Goal: Find specific page/section: Find specific page/section

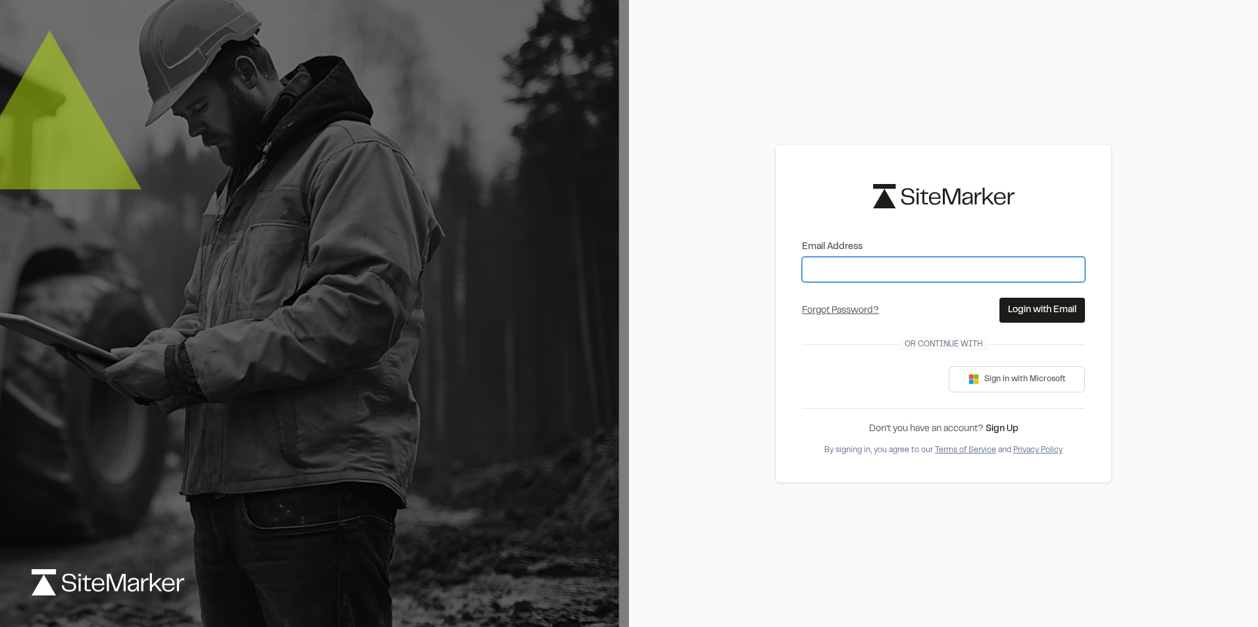
click at [872, 268] on input "Email Address" at bounding box center [943, 269] width 283 height 25
type input "**********"
click at [1050, 303] on button "Login with Email" at bounding box center [1042, 310] width 86 height 25
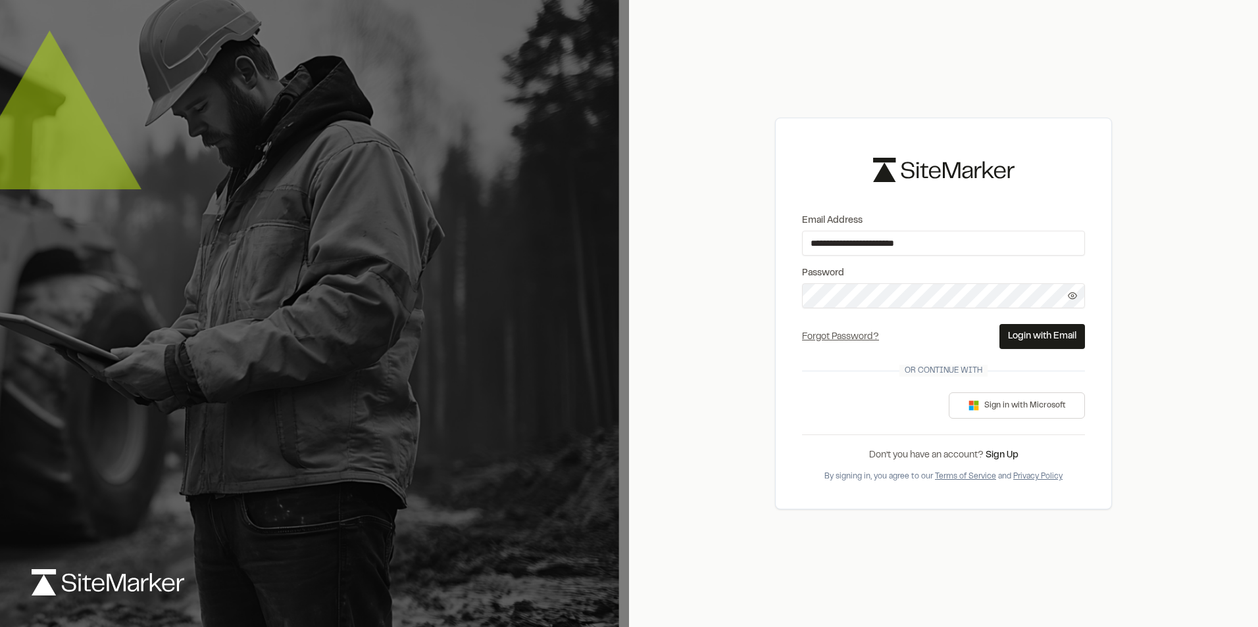
click at [1058, 343] on button "Login with Email" at bounding box center [1042, 336] width 86 height 25
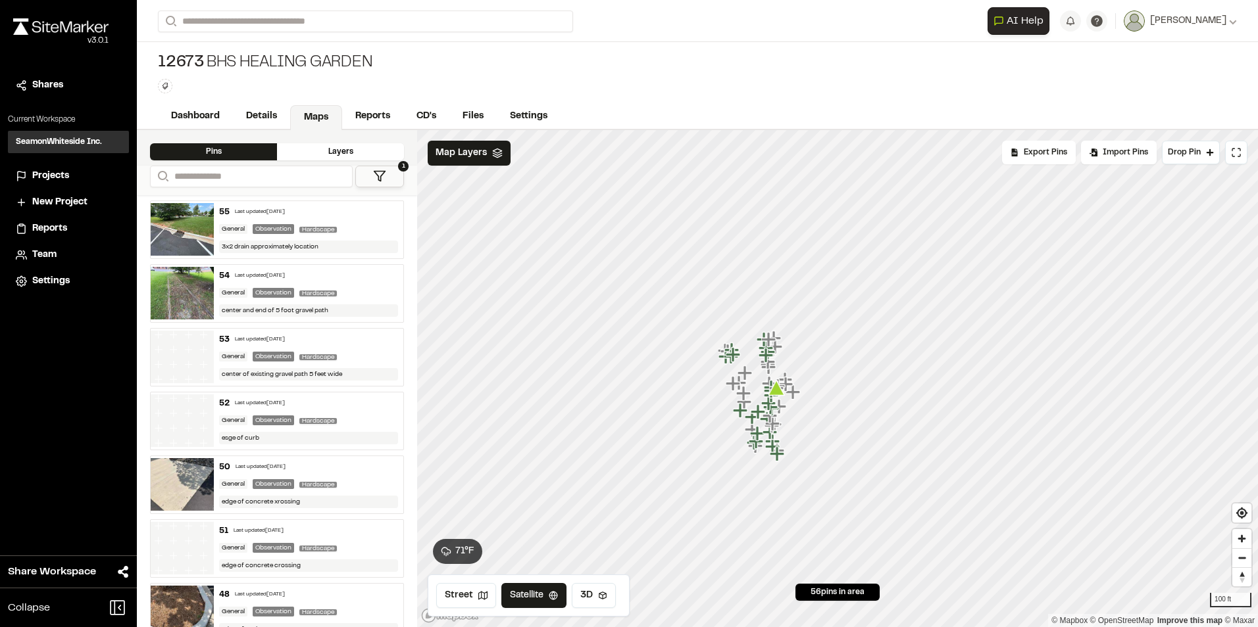
click at [61, 172] on span "Projects" at bounding box center [50, 176] width 37 height 14
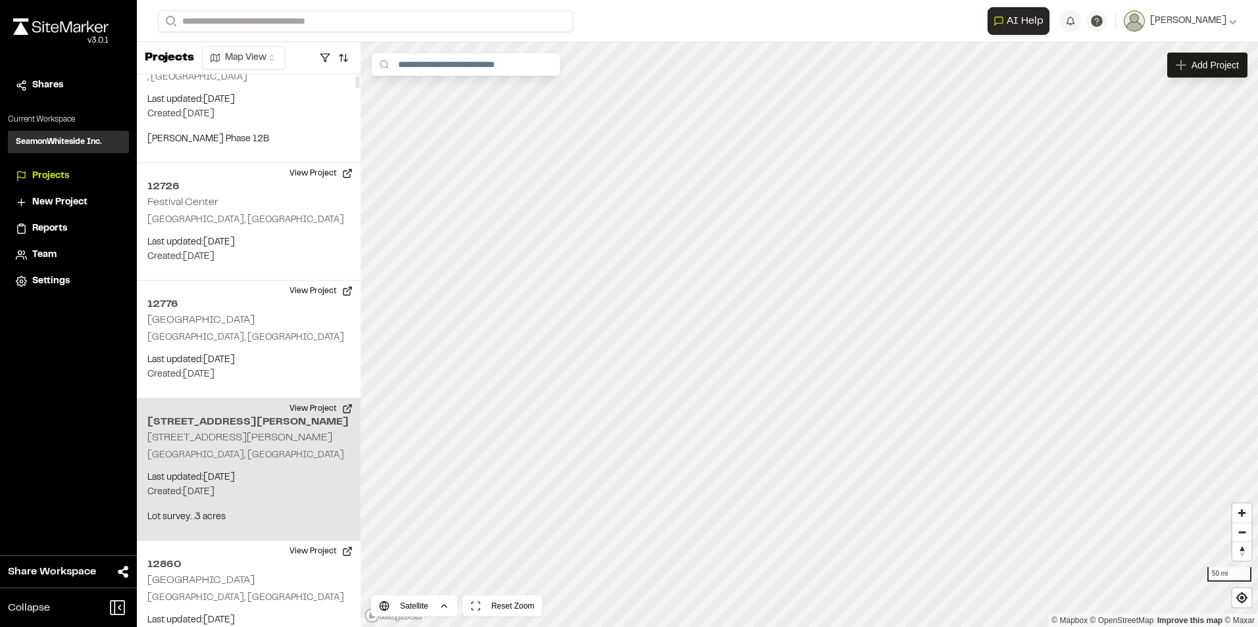
scroll to position [395, 0]
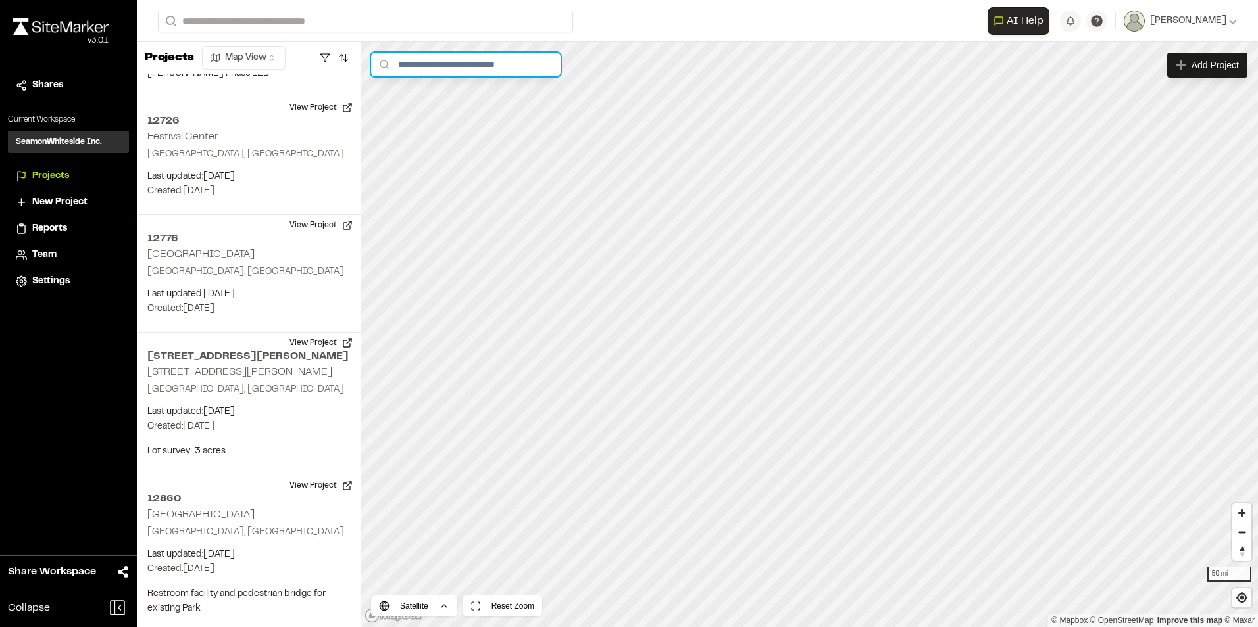
click at [439, 73] on input "text" at bounding box center [465, 65] width 189 height 24
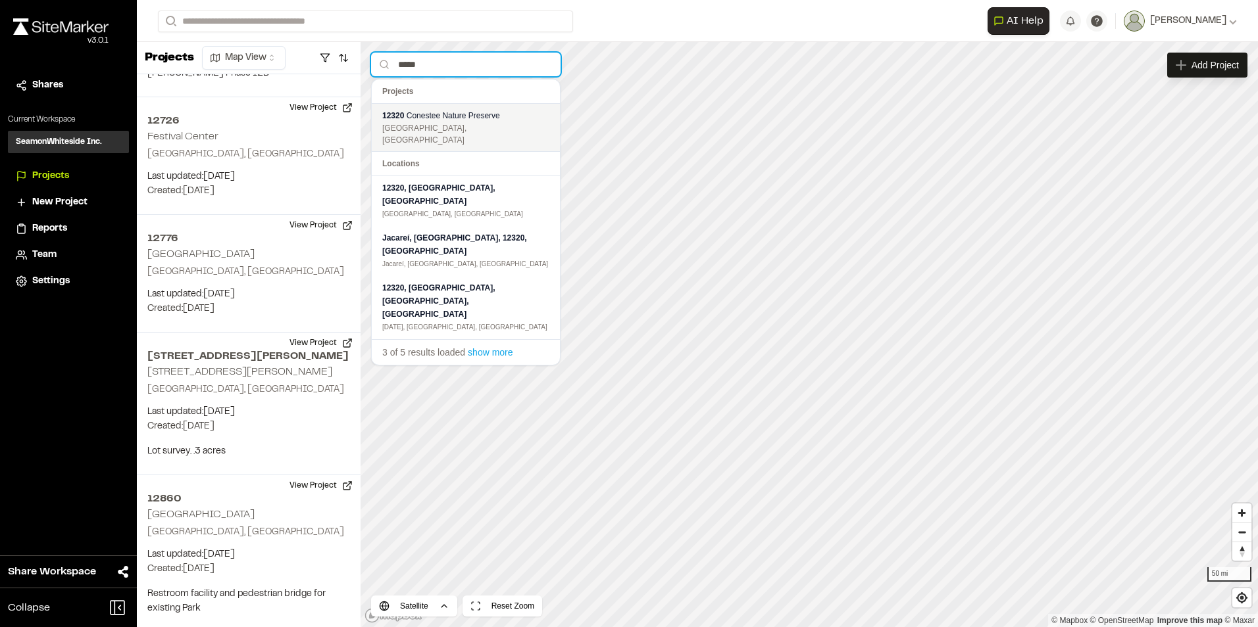
type input "*****"
click at [449, 113] on span "Conestee Nature Preserve" at bounding box center [452, 115] width 93 height 9
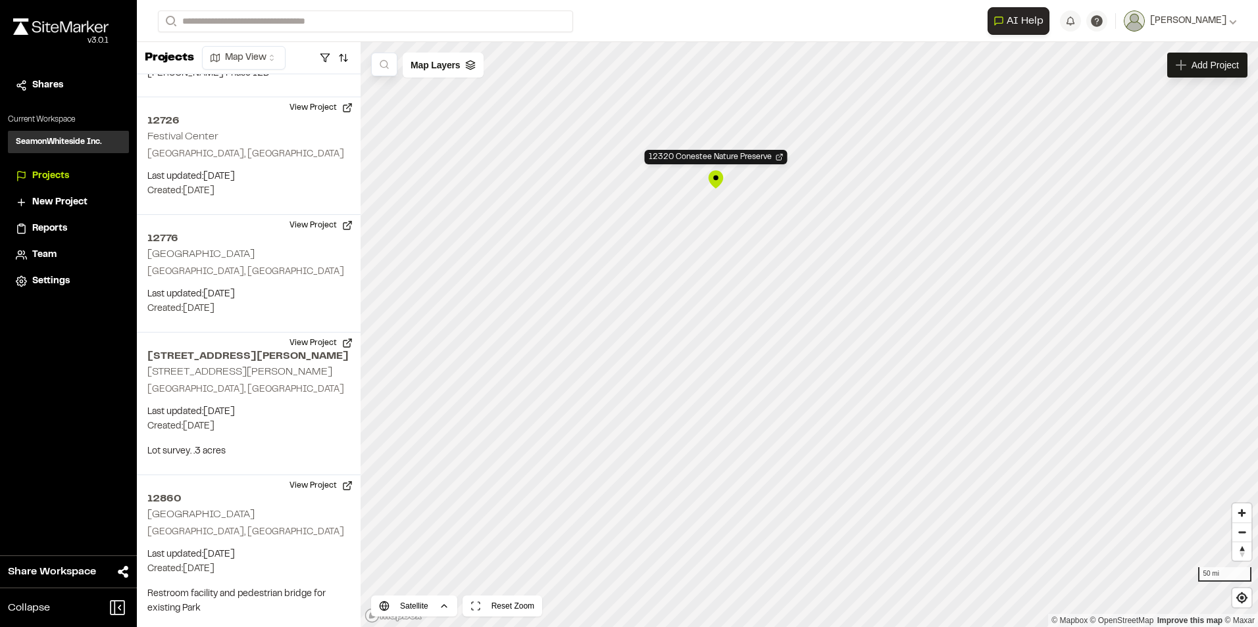
scroll to position [14616, 0]
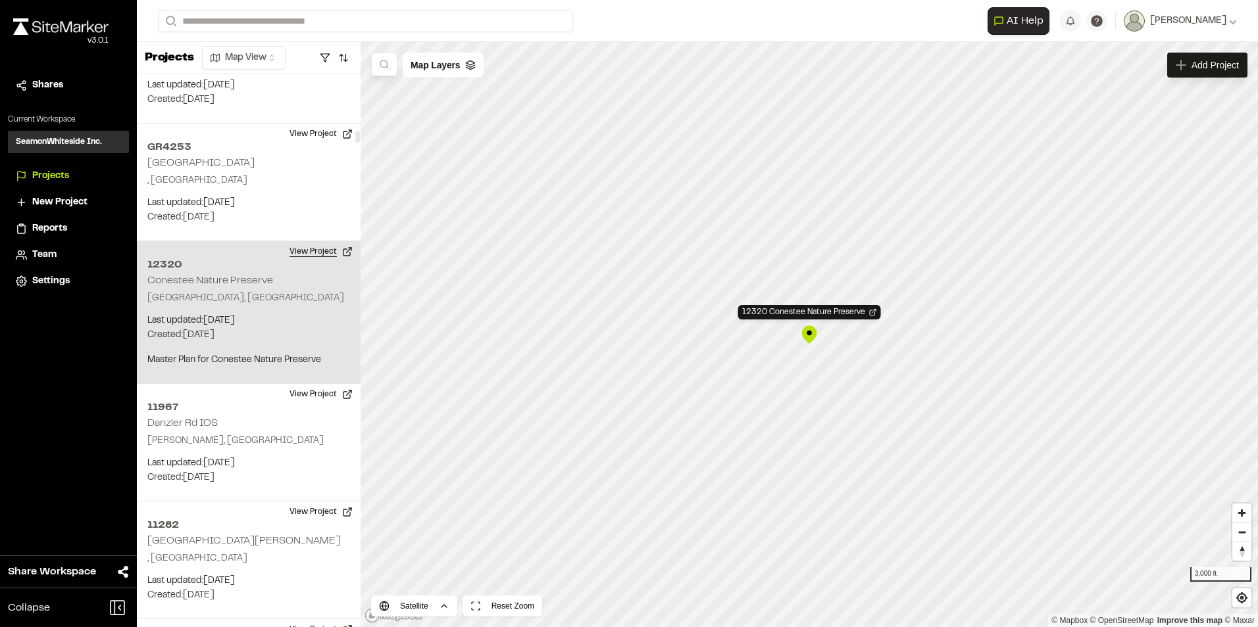
click at [330, 241] on button "View Project" at bounding box center [320, 251] width 79 height 21
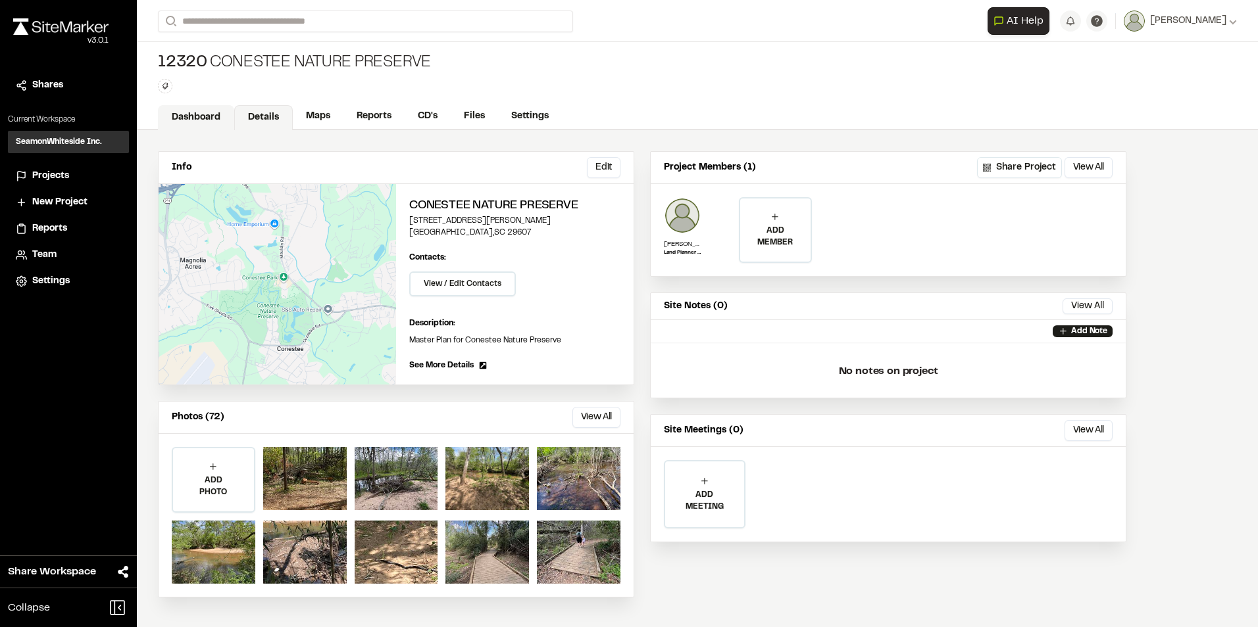
click at [201, 120] on link "Dashboard" at bounding box center [196, 117] width 76 height 25
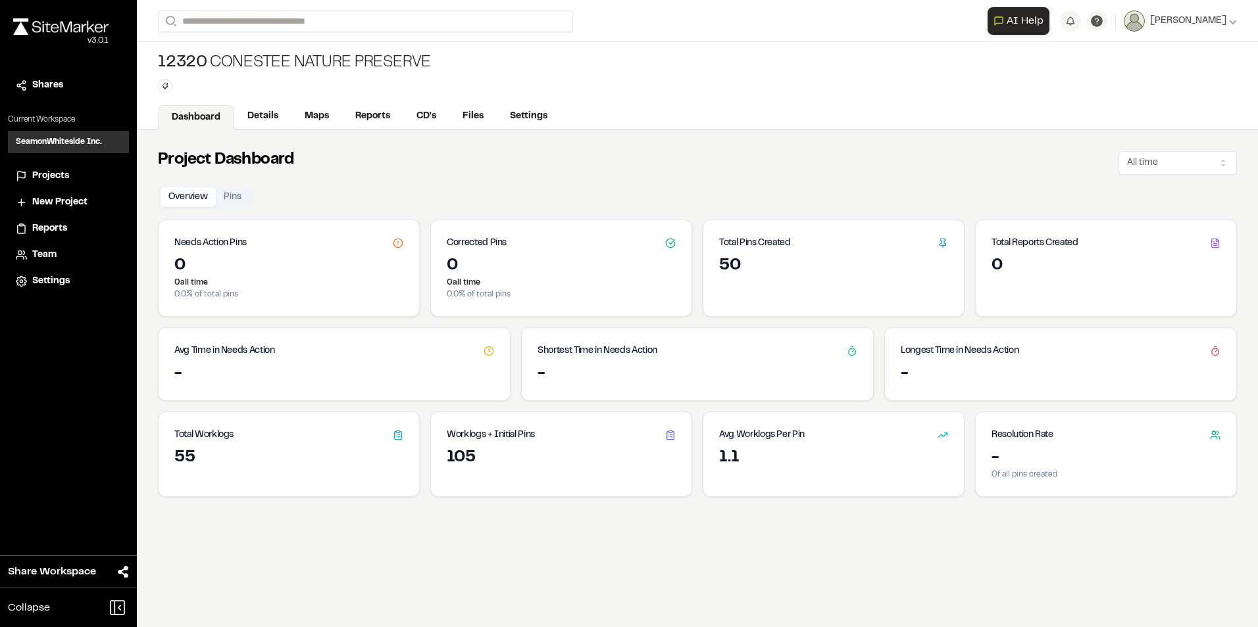
click at [192, 111] on link "Dashboard" at bounding box center [196, 117] width 76 height 25
click at [196, 110] on link "Dashboard" at bounding box center [196, 117] width 76 height 25
click at [332, 114] on link "Maps" at bounding box center [317, 117] width 52 height 25
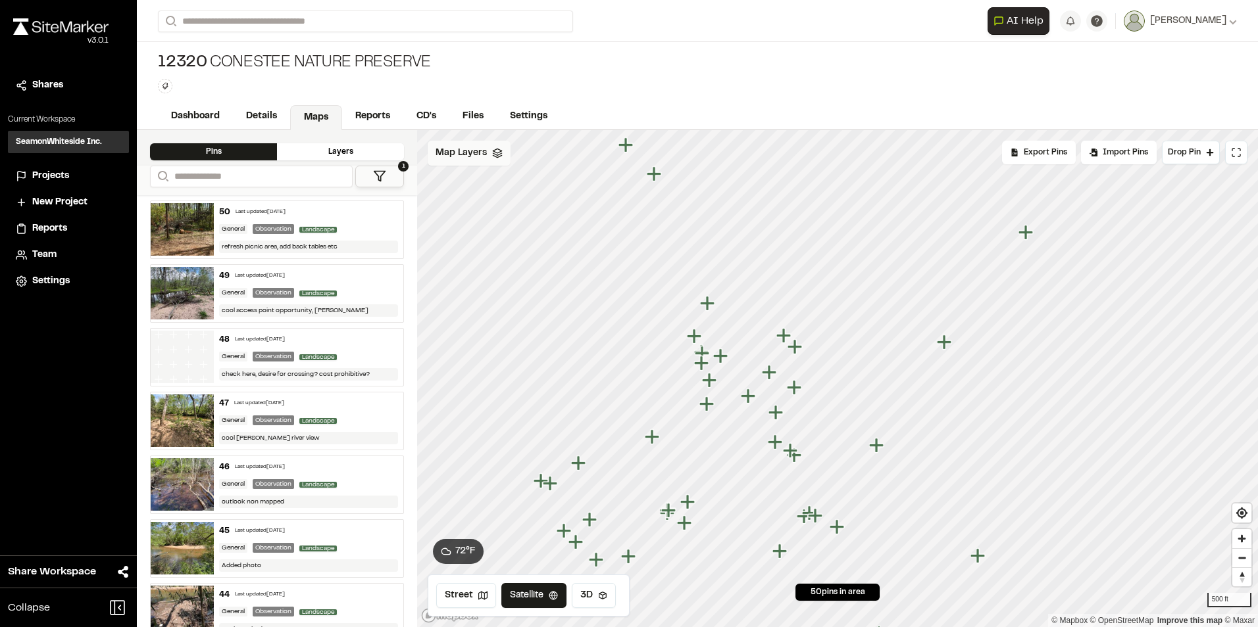
click at [476, 161] on div "Map Layers" at bounding box center [469, 153] width 83 height 25
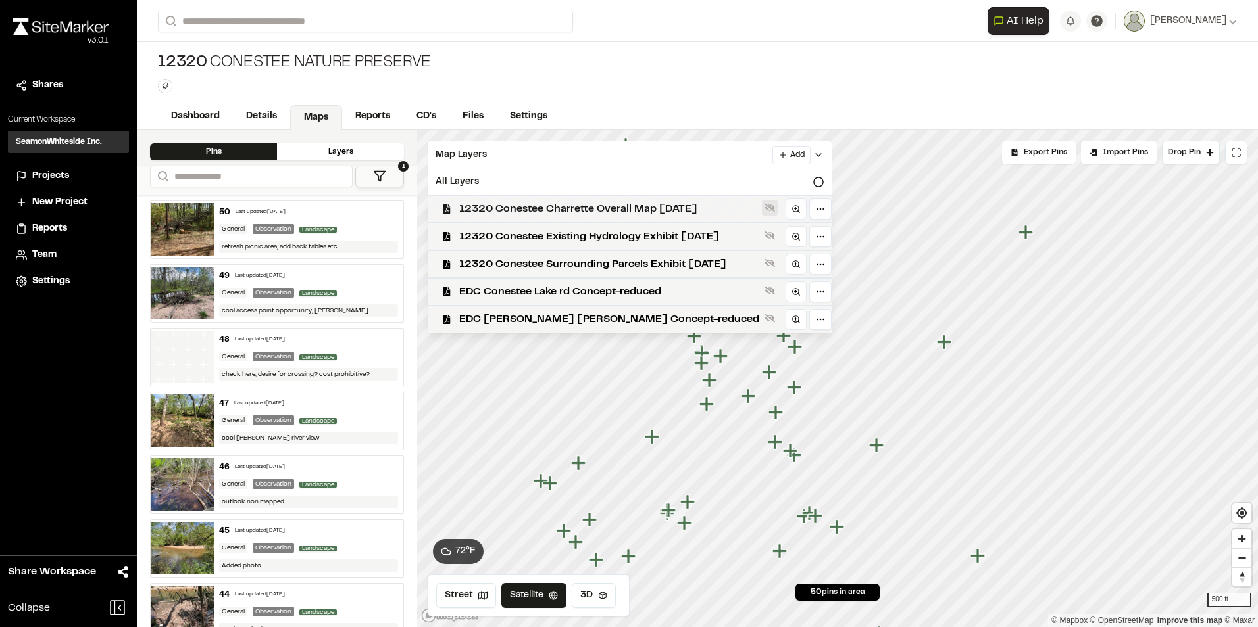
click at [766, 203] on icon at bounding box center [769, 208] width 11 height 11
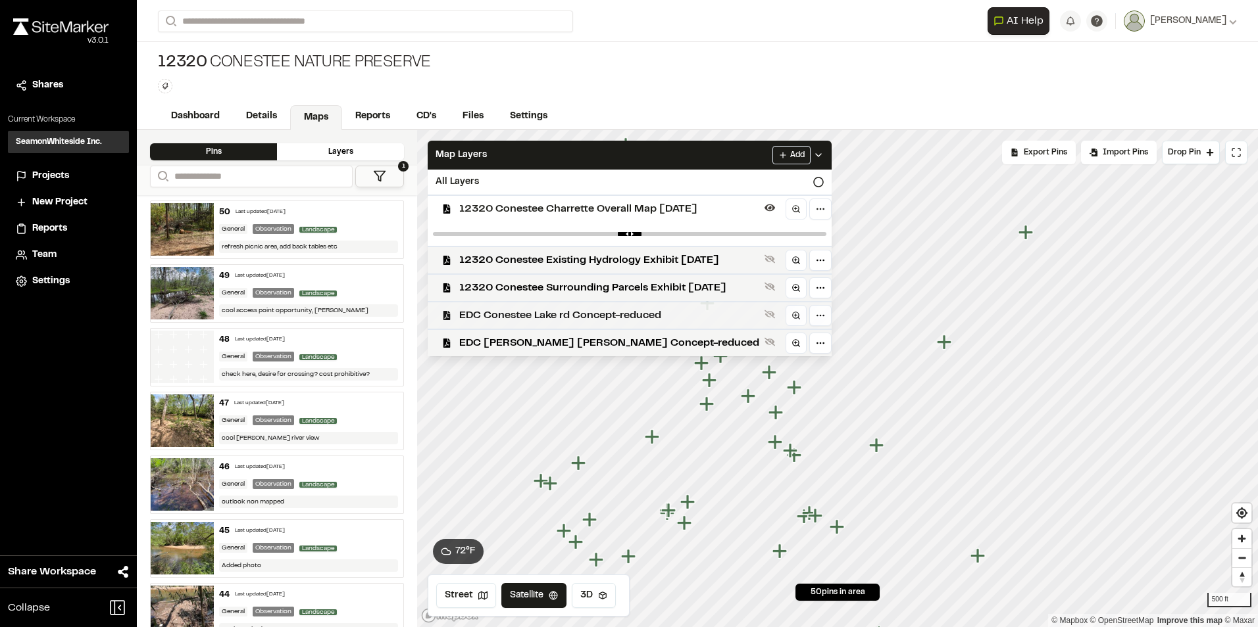
click at [754, 311] on div "EDC Conestee Lake rd Concept-reduced" at bounding box center [624, 315] width 414 height 28
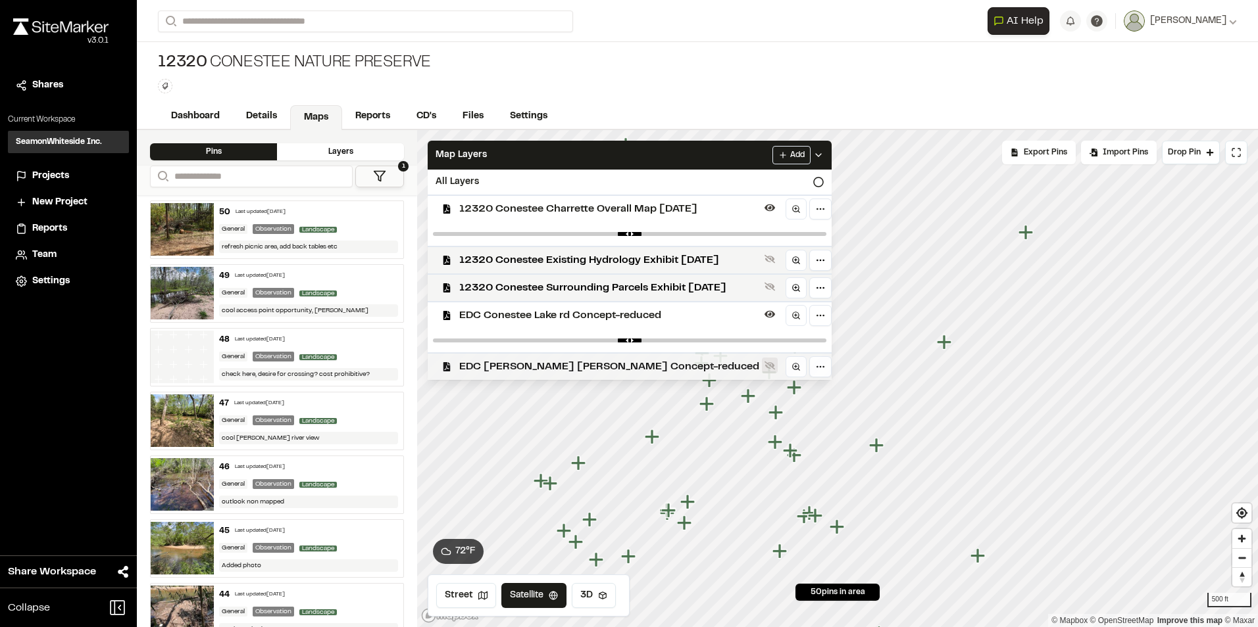
click at [769, 361] on icon at bounding box center [769, 365] width 11 height 11
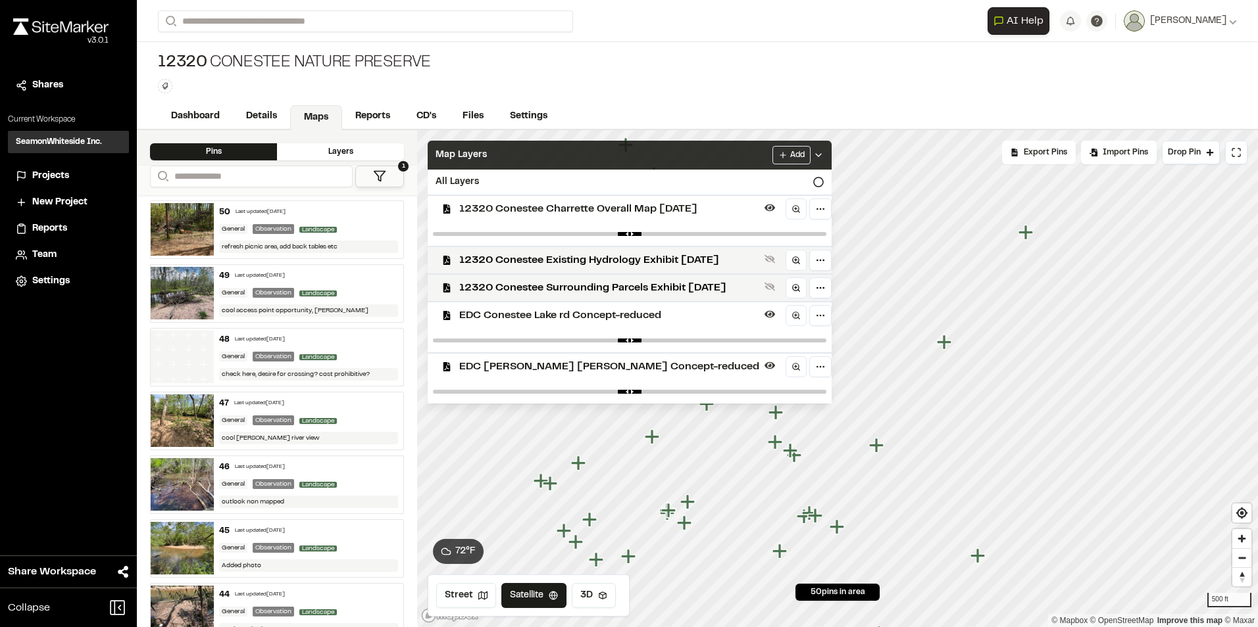
click at [812, 160] on div "Add" at bounding box center [797, 155] width 51 height 18
